Goal: Contribute content

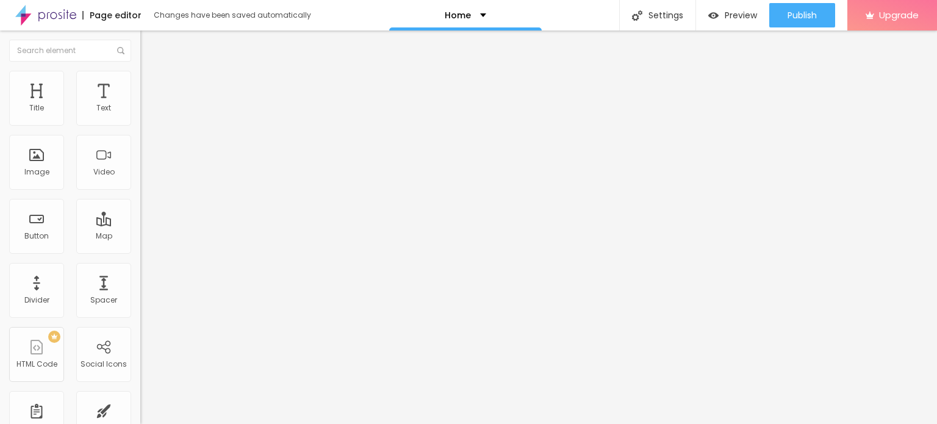
click at [140, 115] on input "Click me" at bounding box center [213, 108] width 146 height 12
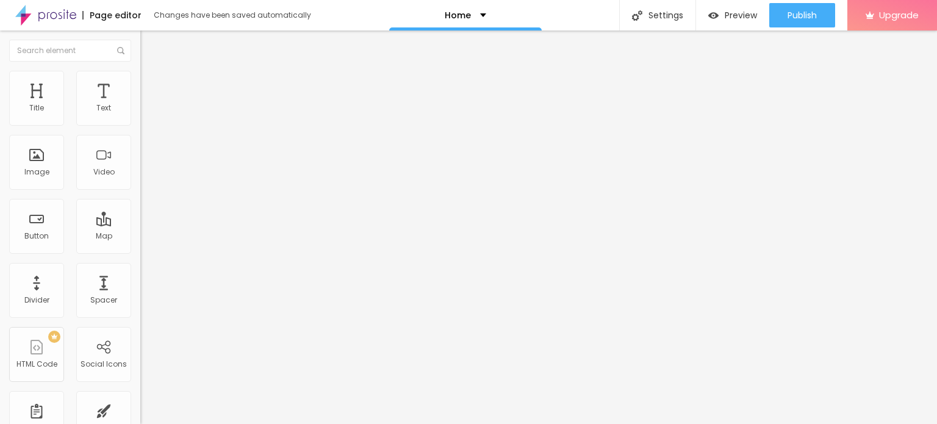
click at [140, 115] on input "Click me" at bounding box center [213, 108] width 146 height 12
paste input "WhatsApp :- ☎️ [PHONE_NUMBER]"
type input "WhatsApp :- ☎️ [PHONE_NUMBER]"
click at [140, 251] on input "https://" at bounding box center [213, 245] width 146 height 12
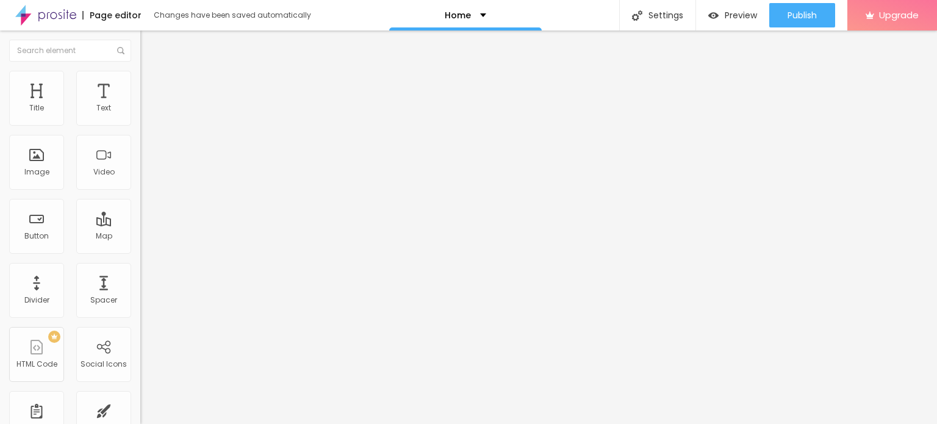
click at [140, 251] on input "https://" at bounding box center [213, 245] width 146 height 12
paste input "[DOMAIN_NAME][URL]"
type input "[URL][DOMAIN_NAME]"
click at [140, 272] on div "Open in new tab" at bounding box center [210, 270] width 140 height 6
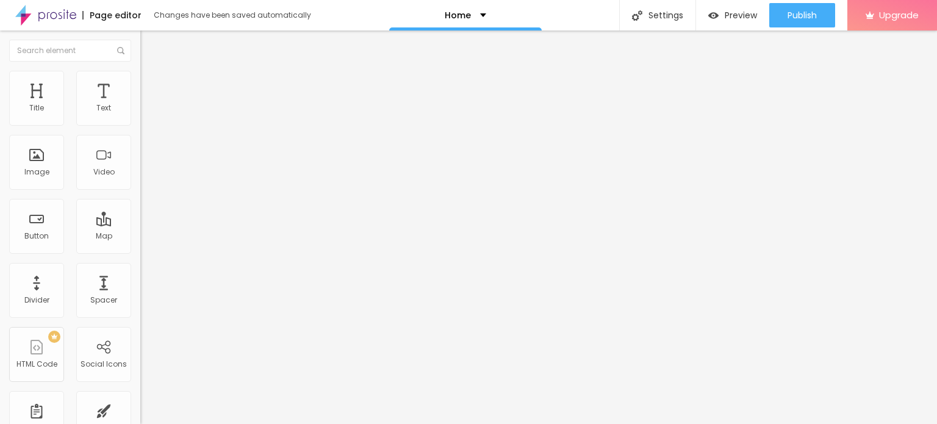
scroll to position [0, 0]
click at [149, 45] on img "button" at bounding box center [154, 45] width 10 height 10
click at [140, 105] on span "Add image" at bounding box center [165, 100] width 50 height 10
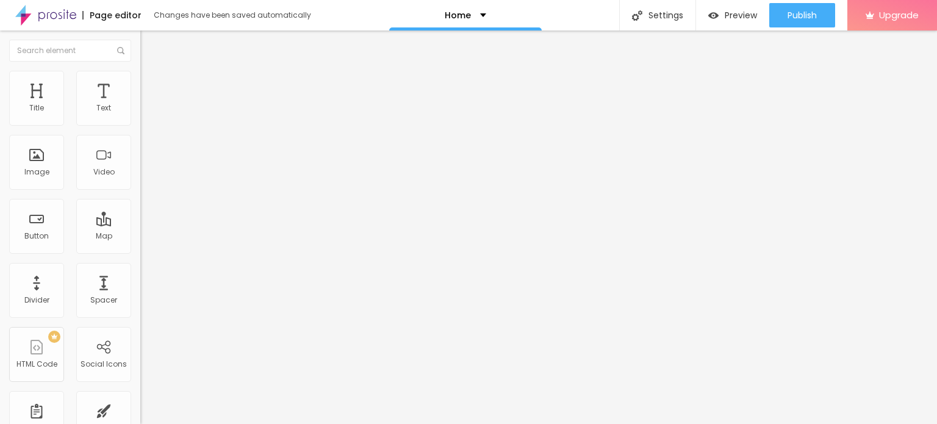
click at [140, 105] on span "Change image" at bounding box center [172, 100] width 65 height 10
click at [100, 16] on div "Page editor" at bounding box center [111, 15] width 59 height 9
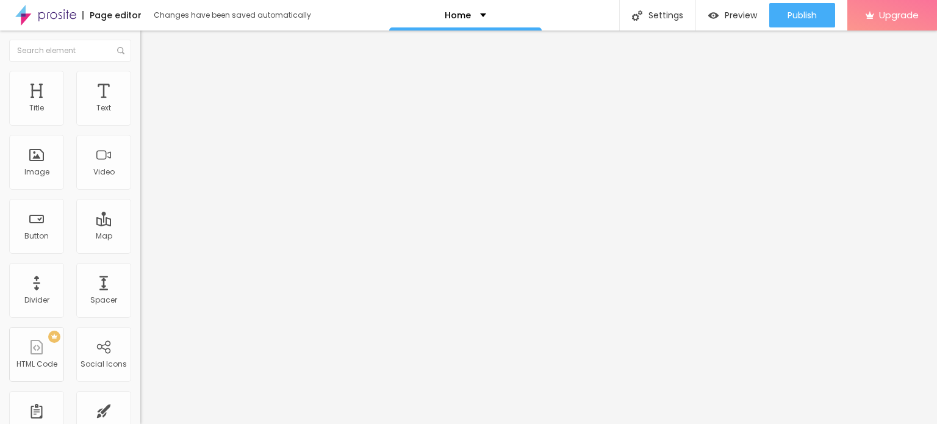
click at [55, 15] on img at bounding box center [45, 15] width 61 height 30
